Goal: Information Seeking & Learning: Learn about a topic

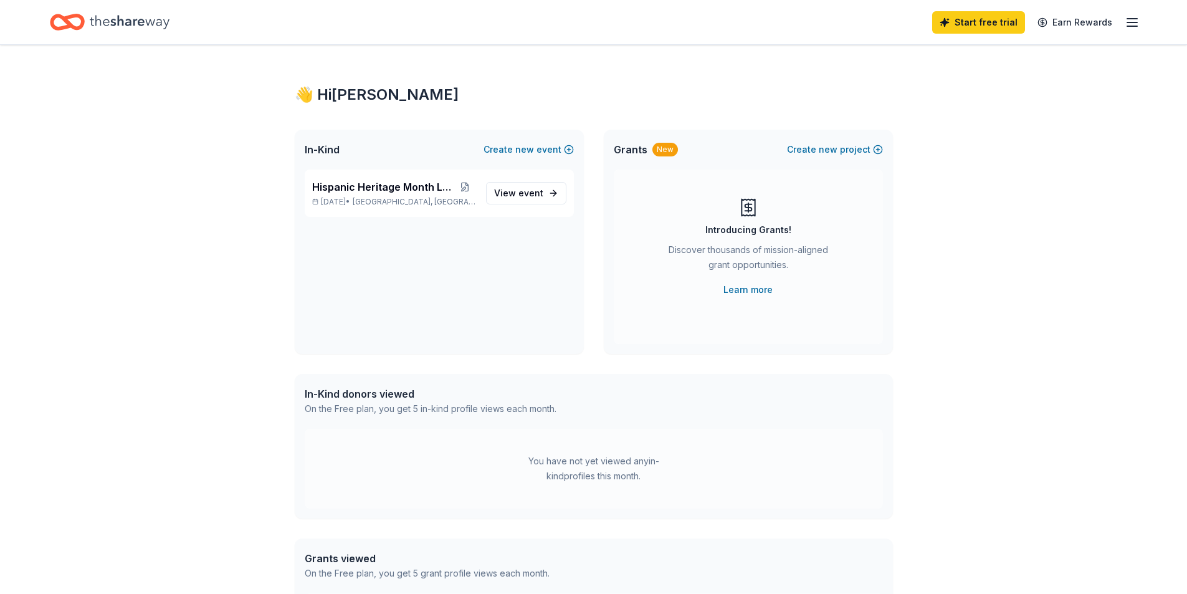
click at [1125, 21] on icon "button" at bounding box center [1132, 22] width 15 height 15
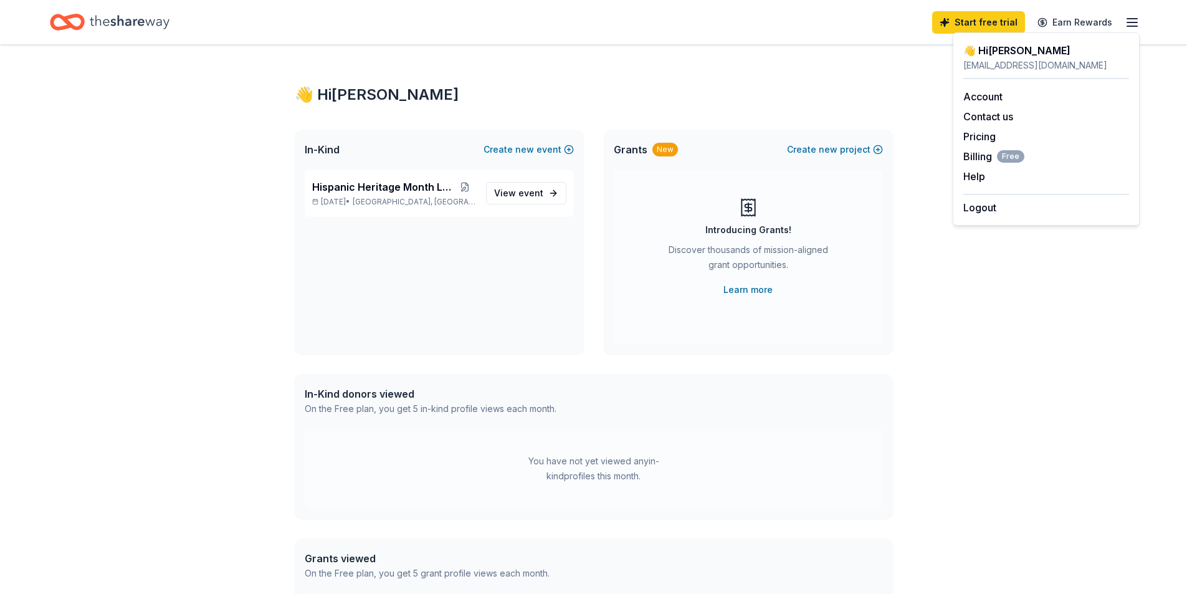
click at [568, 71] on div "👋 Hi Sarah In-Kind Create new event Hispanic Heritage Month Loteria Sep 16, 202…" at bounding box center [594, 396] width 638 height 703
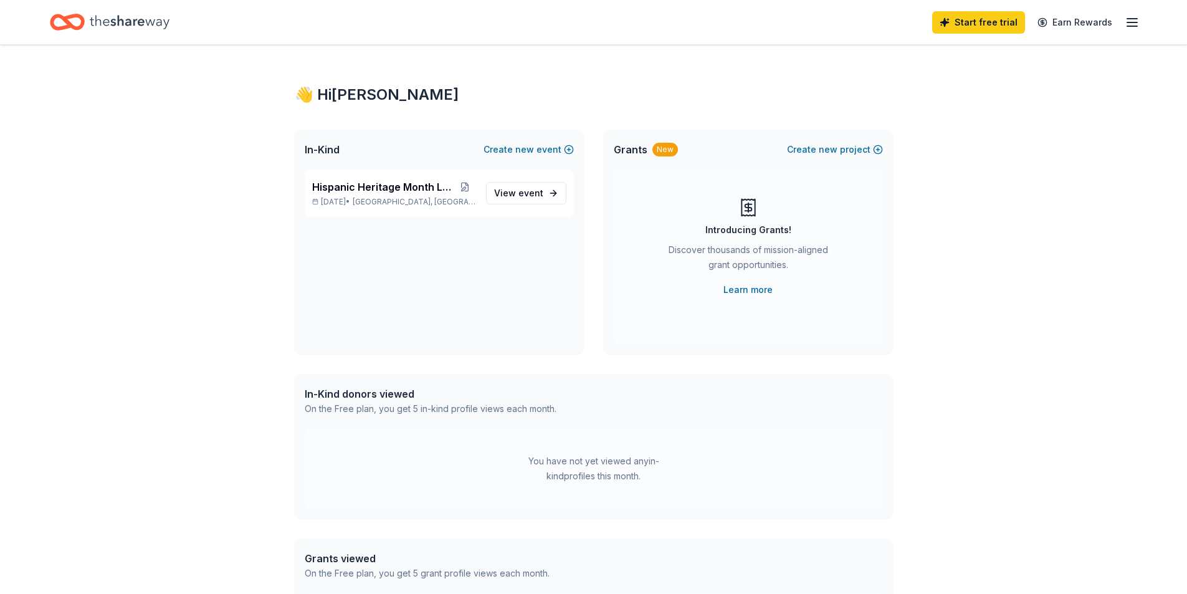
click at [115, 17] on icon "Home" at bounding box center [130, 22] width 80 height 26
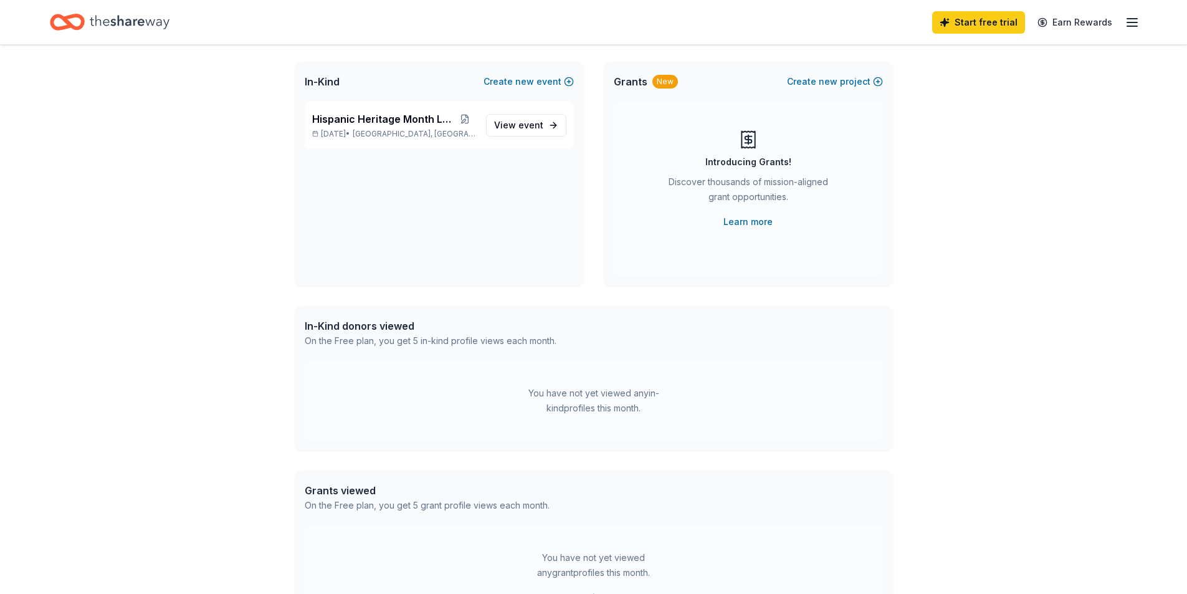
scroll to position [244, 0]
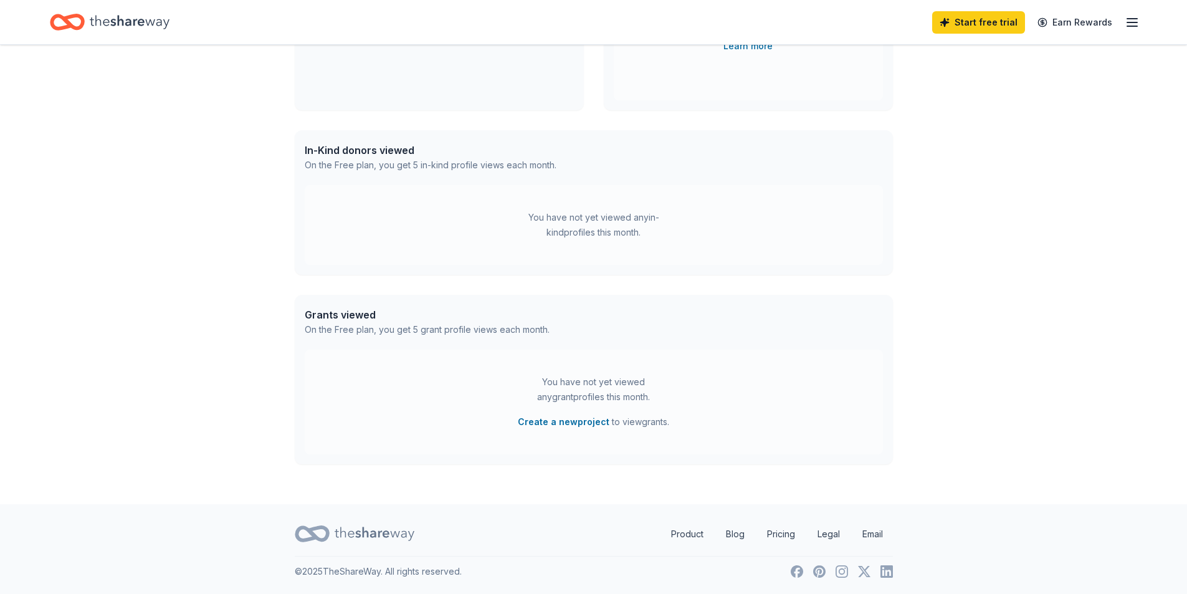
click at [973, 287] on div "👋 Hi Sarah In-Kind Create new event Hispanic Heritage Month Loteria Sep 16, 202…" at bounding box center [593, 152] width 1187 height 703
click at [592, 227] on div "You have not yet viewed any in-kind profiles this month." at bounding box center [594, 225] width 156 height 30
click at [359, 151] on div "In-Kind donors viewed" at bounding box center [431, 150] width 252 height 15
click at [962, 250] on div "👋 Hi Sarah In-Kind Create new event Hispanic Heritage Month Loteria Sep 16, 202…" at bounding box center [593, 152] width 1187 height 703
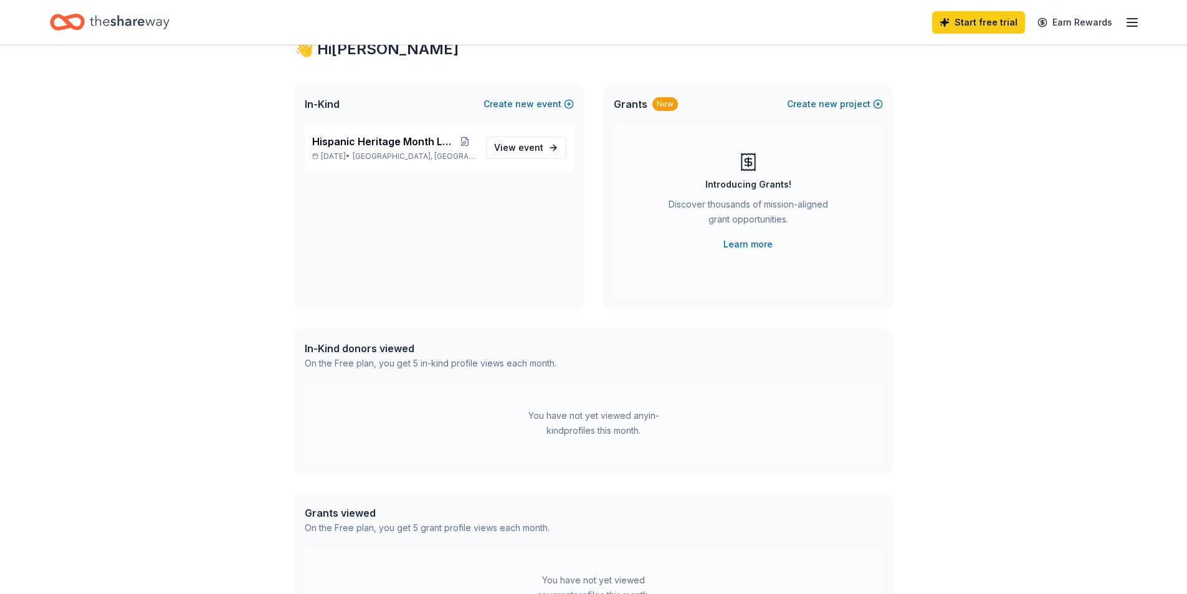
scroll to position [0, 0]
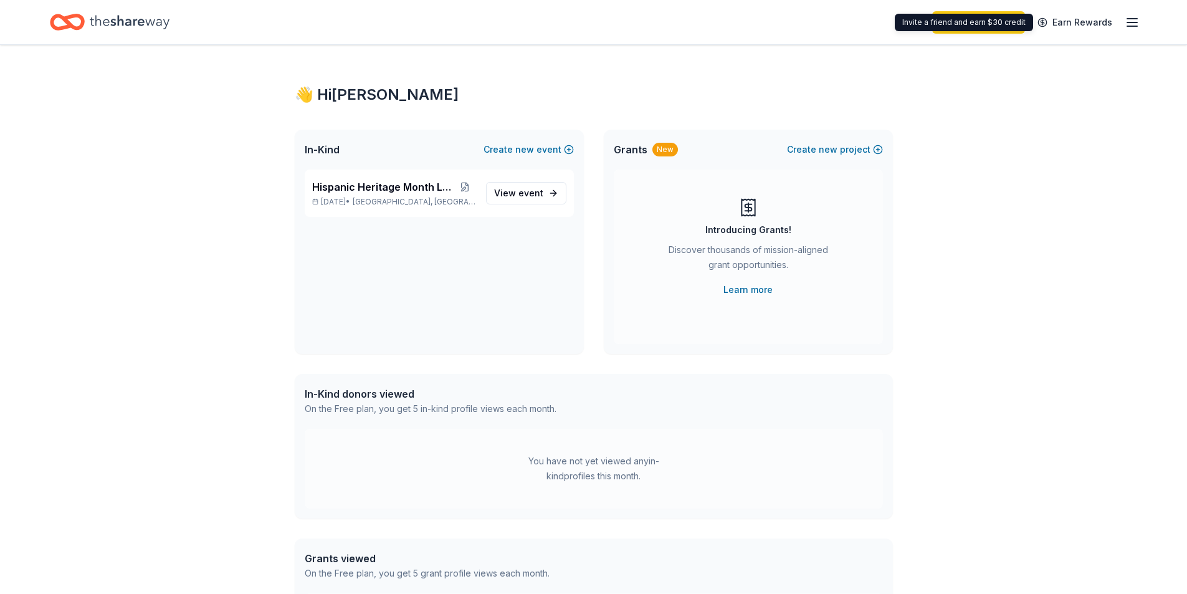
click at [1124, 21] on div "Start free trial Earn Rewards" at bounding box center [1035, 21] width 207 height 29
click at [1133, 21] on icon "button" at bounding box center [1132, 22] width 15 height 15
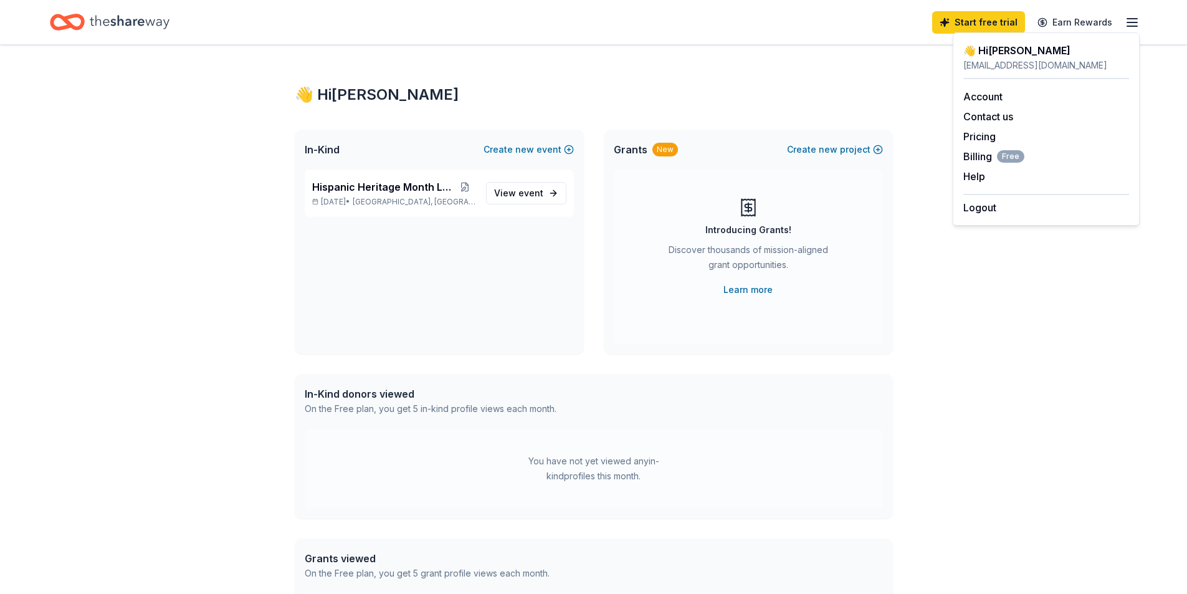
click at [611, 64] on div "👋 Hi Sarah In-Kind Create new event Hispanic Heritage Month Loteria Sep 16, 202…" at bounding box center [594, 396] width 638 height 703
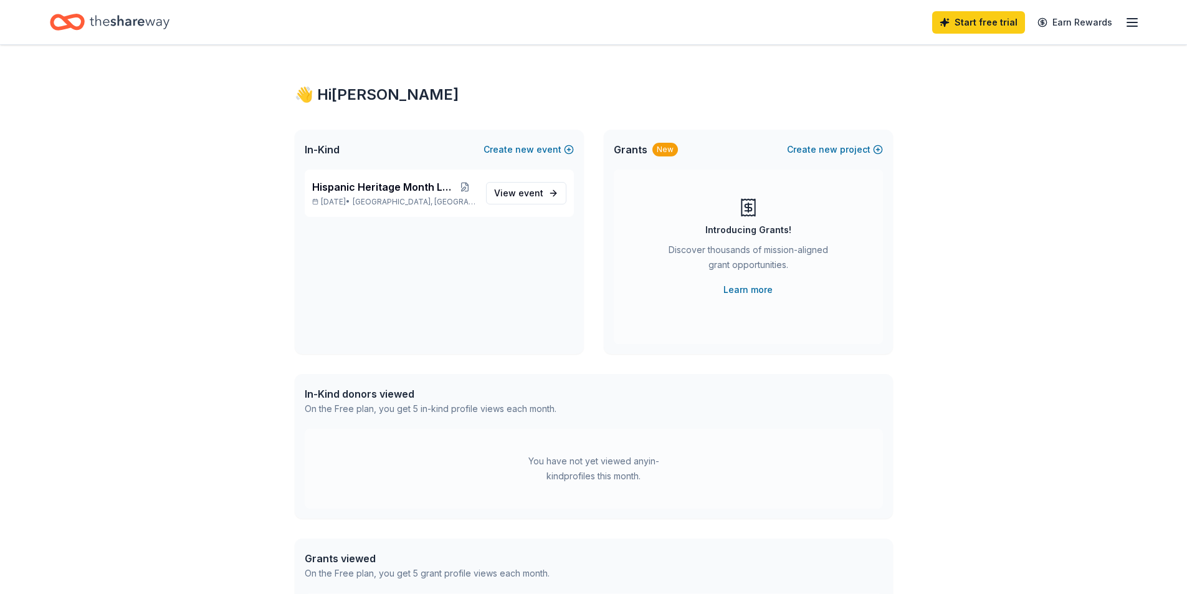
click at [368, 392] on div "In-Kind donors viewed" at bounding box center [431, 393] width 252 height 15
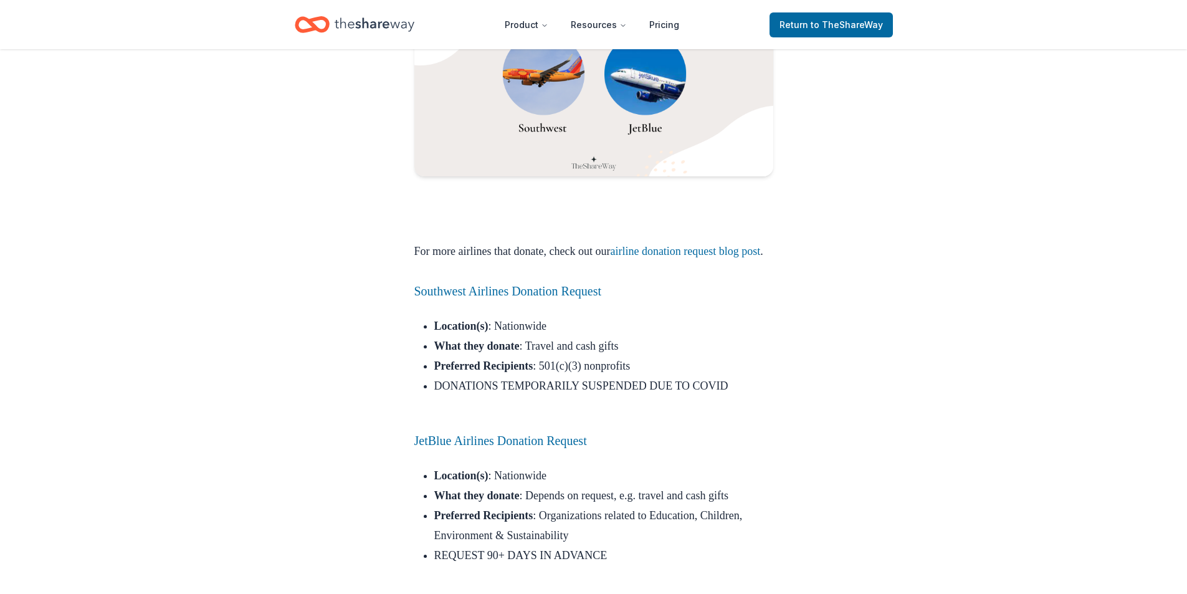
scroll to position [1059, 0]
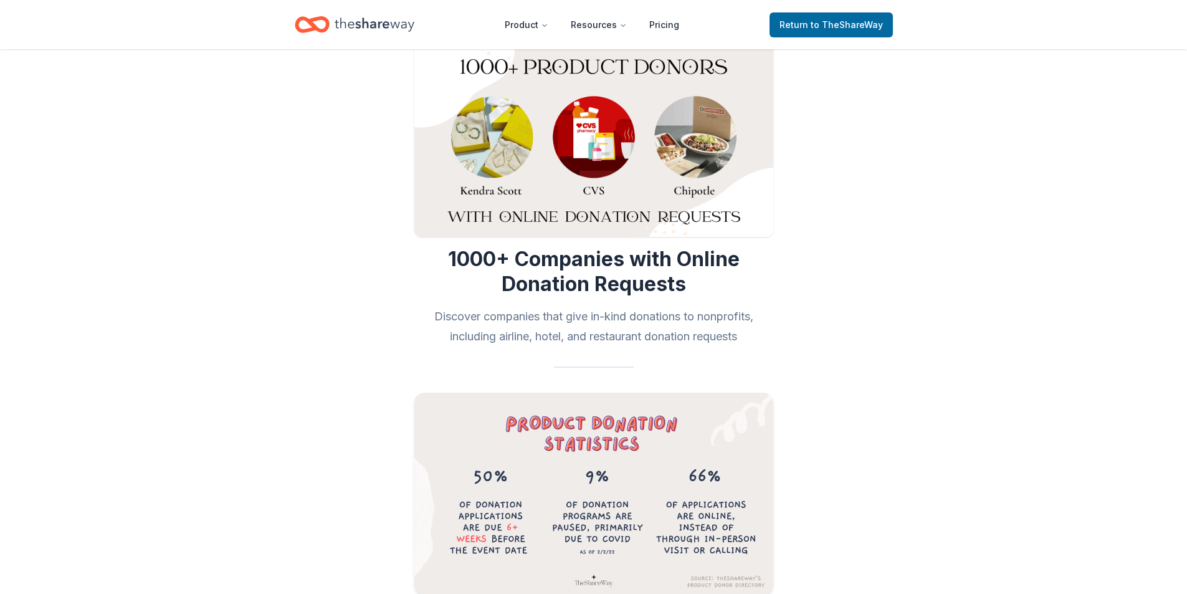
scroll to position [0, 0]
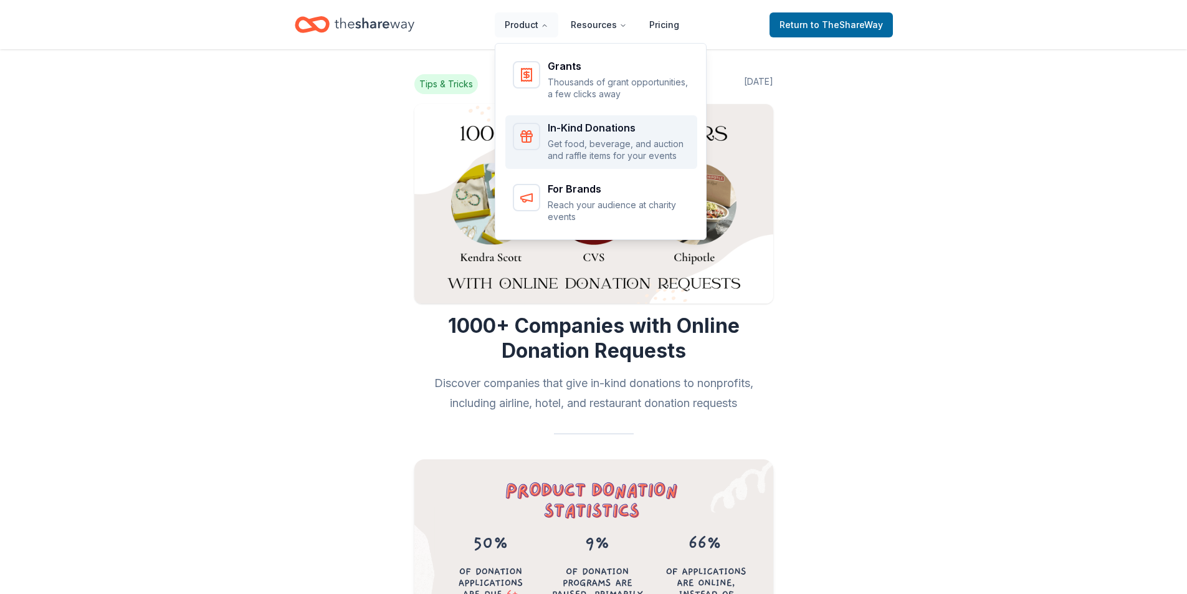
click at [591, 143] on p "Get food, beverage, and auction and raffle items for your events" at bounding box center [619, 150] width 142 height 24
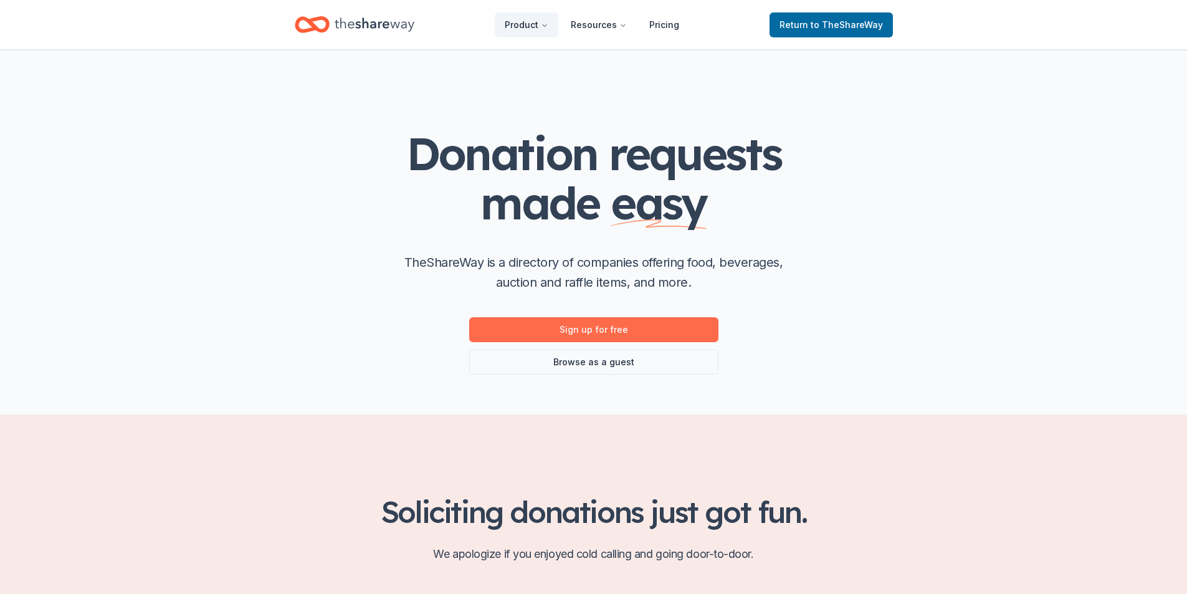
click at [633, 328] on link "Sign up for free" at bounding box center [593, 329] width 249 height 25
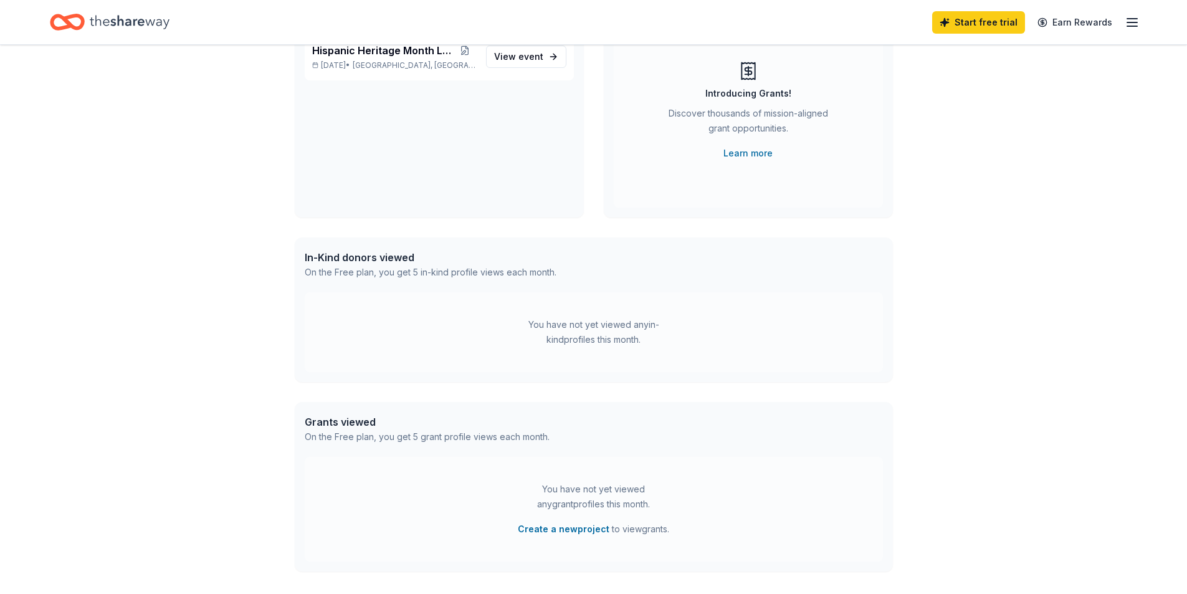
scroll to position [244, 0]
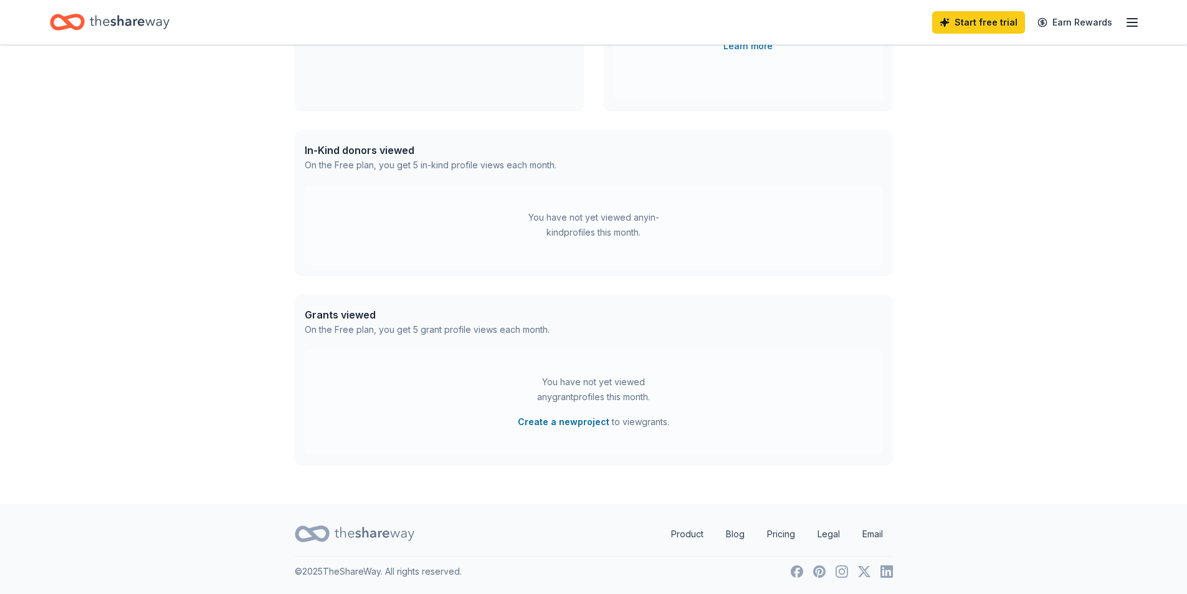
click at [689, 210] on div "You have not yet viewed any in-kind profiles this month." at bounding box center [594, 225] width 578 height 80
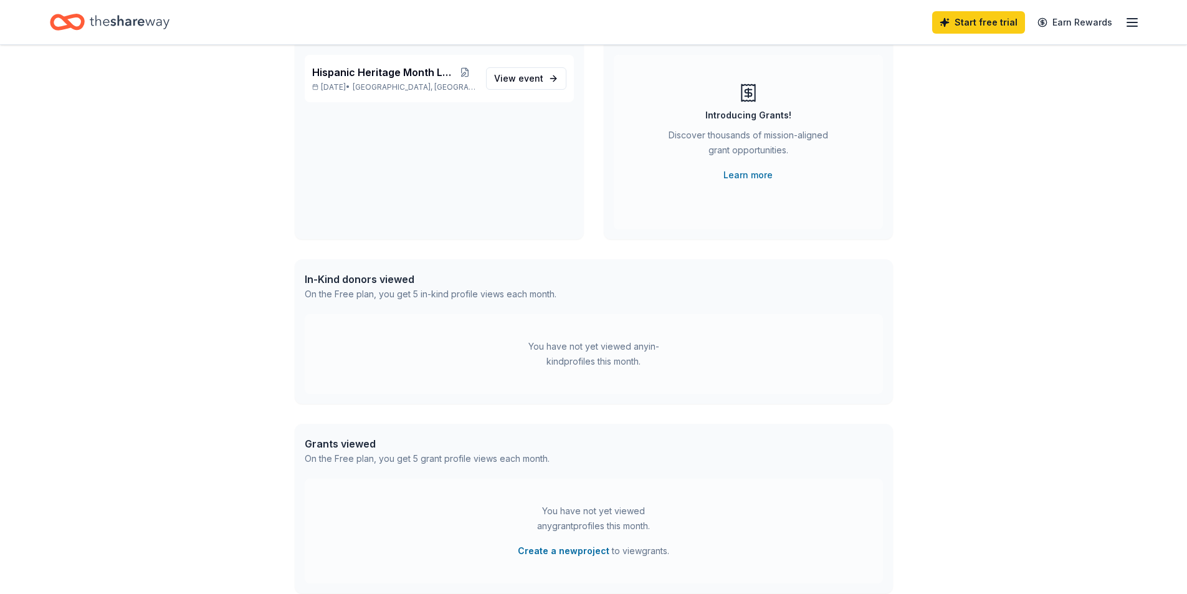
scroll to position [0, 0]
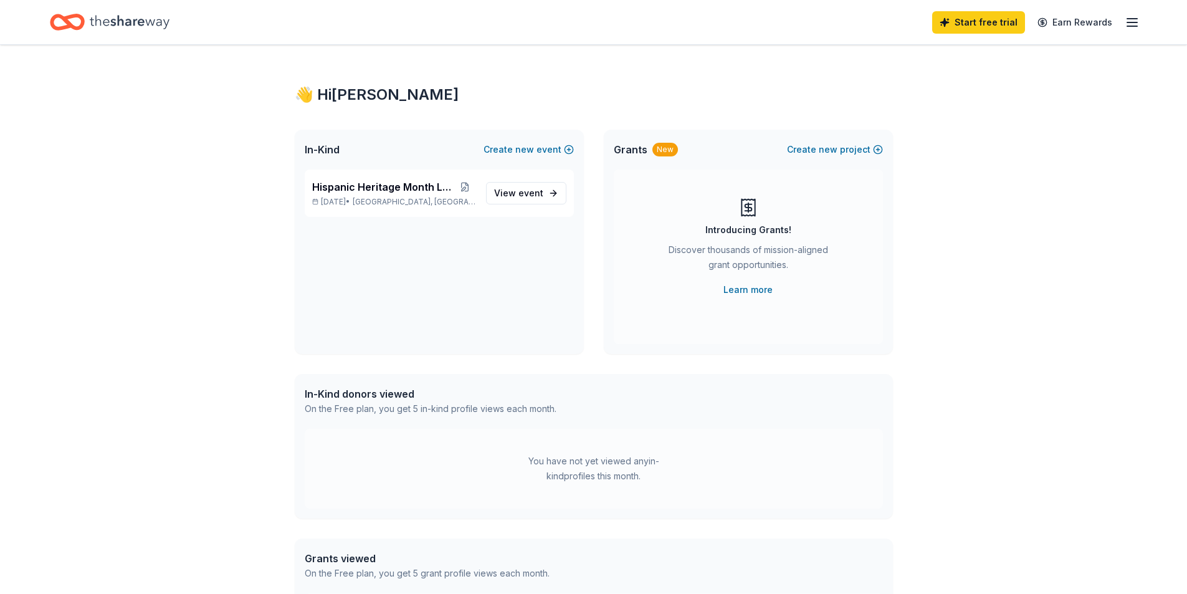
click at [1133, 29] on icon "button" at bounding box center [1132, 22] width 15 height 15
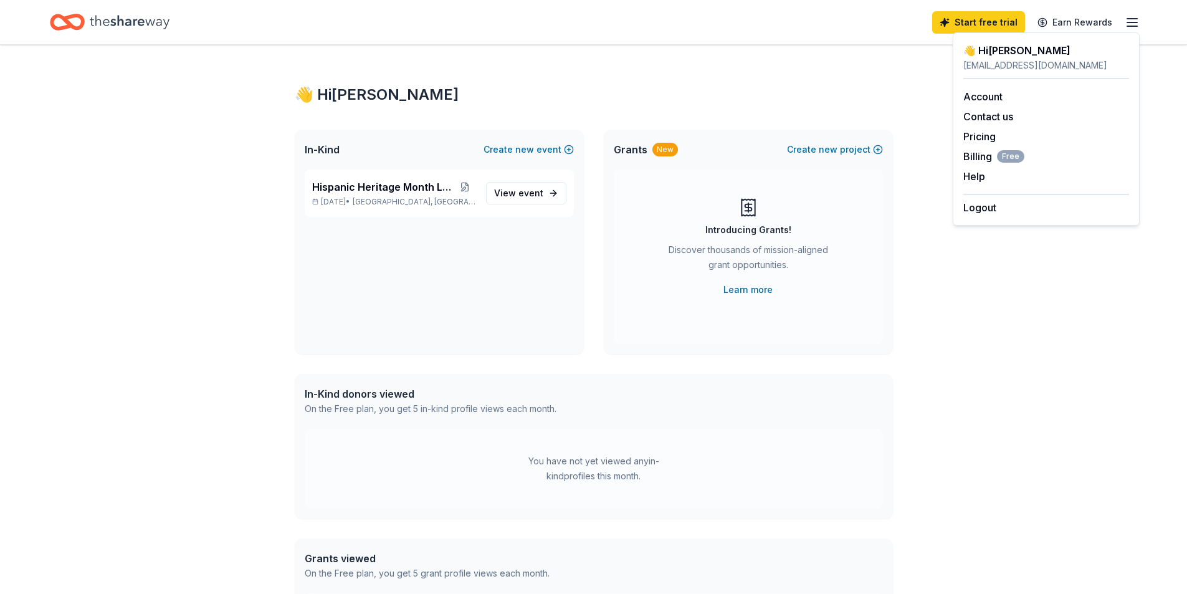
click at [988, 144] on div "Account Contact us Pricing Billing Free Help Earn rewards" at bounding box center [1046, 136] width 166 height 115
click at [988, 135] on link "Pricing" at bounding box center [979, 136] width 32 height 12
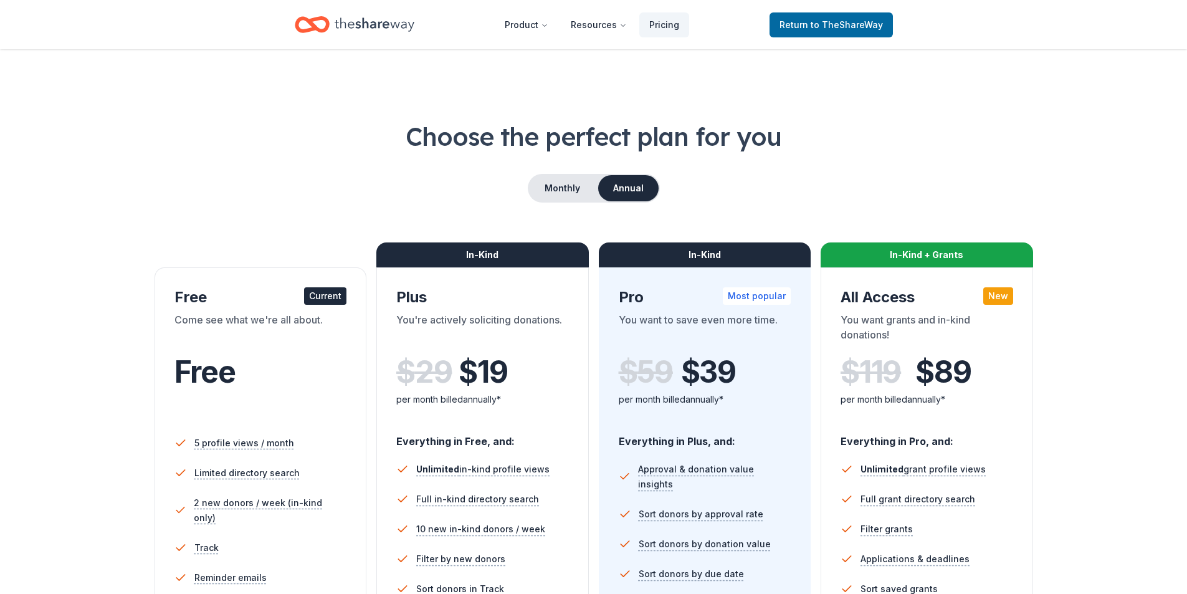
click at [988, 135] on h1 "Choose the perfect plan for you" at bounding box center [593, 136] width 1087 height 35
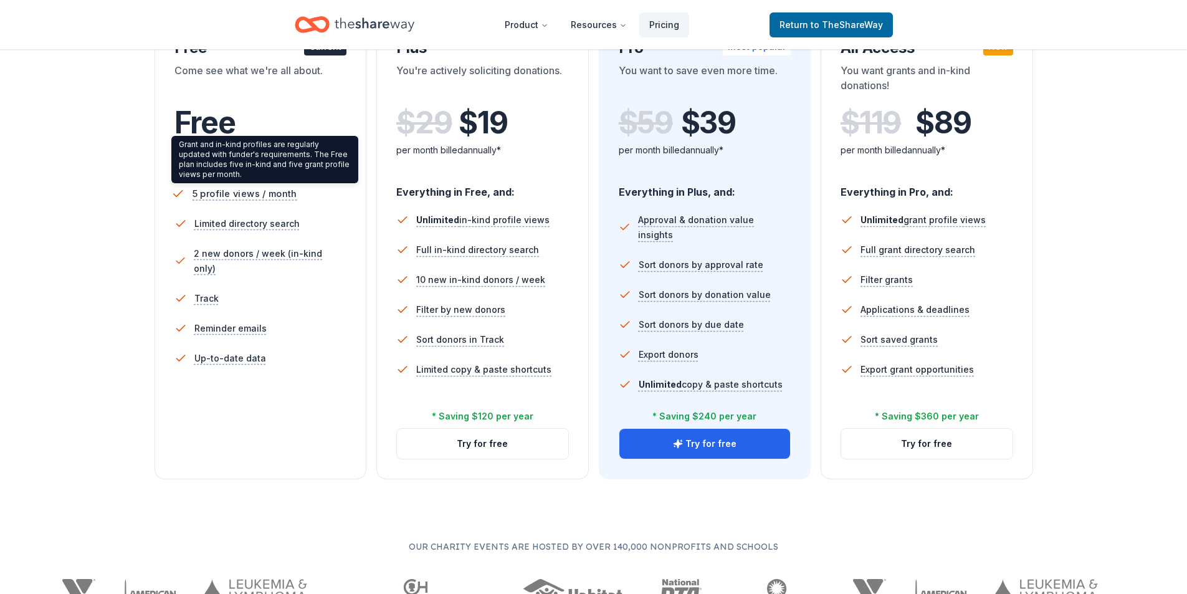
click at [265, 195] on span "5 profile views / month" at bounding box center [244, 194] width 105 height 16
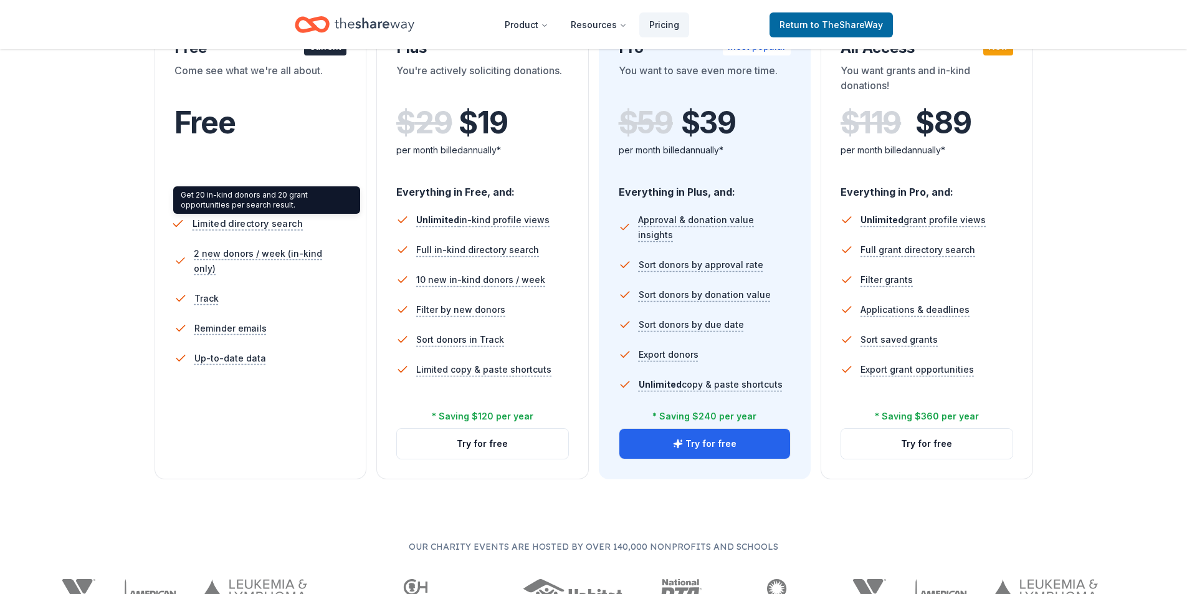
click at [265, 230] on span "Limited directory search" at bounding box center [247, 224] width 110 height 16
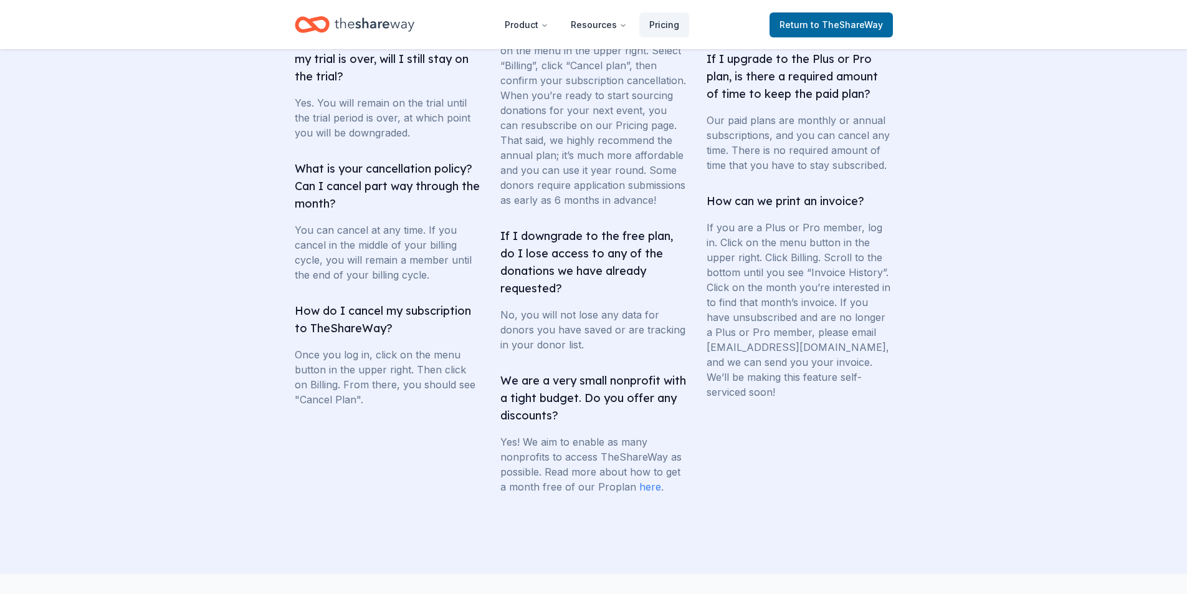
scroll to position [2364, 0]
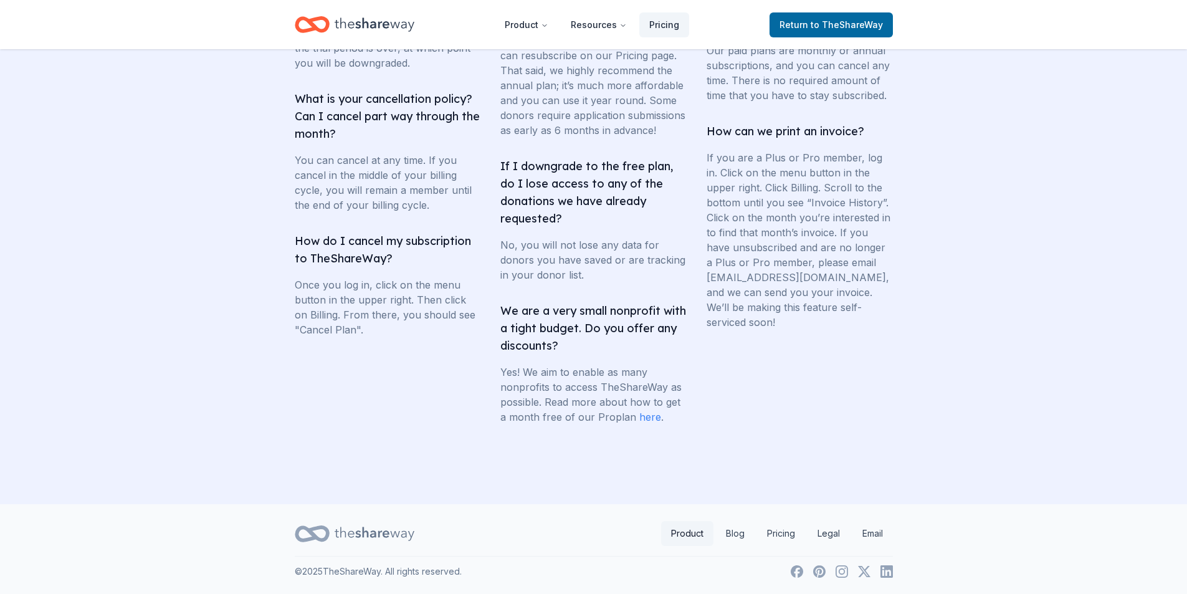
click at [689, 530] on link "Product" at bounding box center [687, 533] width 52 height 25
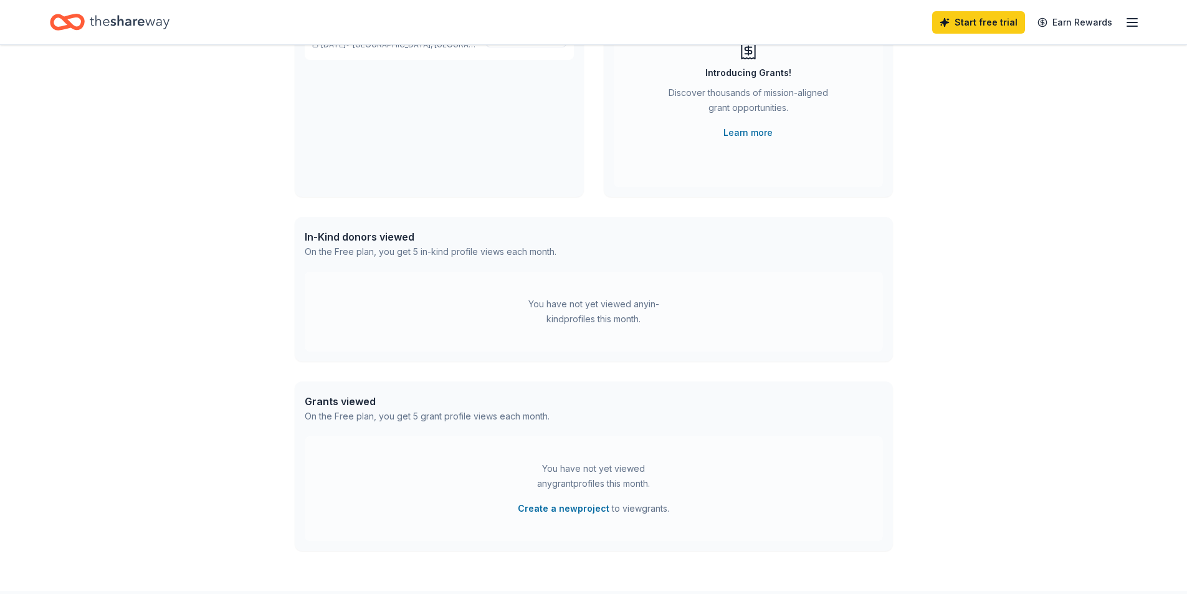
scroll to position [244, 0]
